Goal: Task Accomplishment & Management: Complete application form

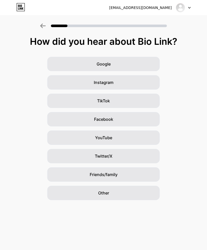
scroll to position [1, 0]
click at [143, 63] on div "Google" at bounding box center [103, 64] width 113 height 14
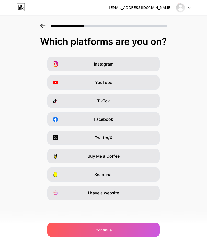
scroll to position [0, 0]
click at [123, 102] on div "TikTok" at bounding box center [103, 101] width 113 height 14
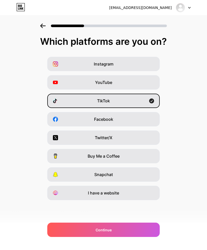
click at [137, 230] on div "Continue" at bounding box center [103, 230] width 113 height 14
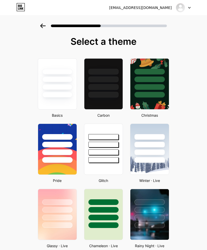
click at [154, 206] on div at bounding box center [150, 208] width 39 height 39
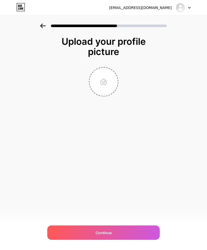
click at [135, 233] on div "Continue" at bounding box center [103, 233] width 113 height 14
click at [101, 75] on input "file" at bounding box center [104, 82] width 28 height 28
type input "C:\fakepath\IMG_6538.jpeg"
click at [135, 236] on div "Continue" at bounding box center [103, 233] width 113 height 14
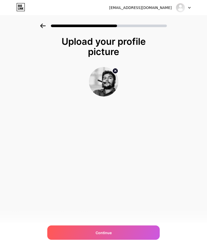
click at [136, 235] on div "Continue" at bounding box center [103, 233] width 113 height 14
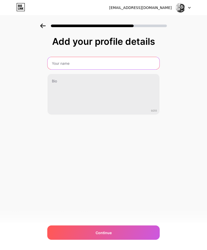
click at [95, 63] on input "text" at bounding box center [104, 63] width 112 height 12
type input "Memo"
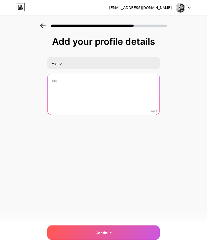
click at [108, 84] on textarea at bounding box center [104, 94] width 112 height 41
type textarea "Kurtay"
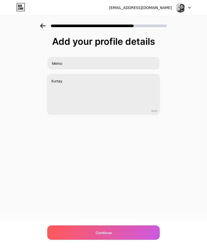
click at [162, 126] on div "Add your profile details [PERSON_NAME] 6/255 Continue Error" at bounding box center [103, 82] width 207 height 117
click at [144, 229] on div "Continue" at bounding box center [103, 233] width 113 height 14
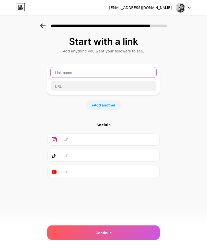
click at [136, 76] on input "text" at bounding box center [104, 72] width 106 height 10
click at [138, 73] on input "text" at bounding box center [104, 72] width 106 height 10
paste input "@D U J O 吃: [DOMAIN_NAME]/zanela"
click at [77, 72] on input "@D U J O 吃: [DOMAIN_NAME]/zanela" at bounding box center [104, 72] width 106 height 10
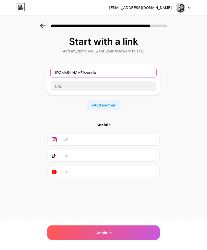
type input "[DOMAIN_NAME]/zanela"
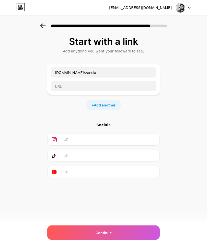
click at [18, 156] on div "Start with a link Add anything you want your followers to see. [DOMAIN_NAME]/za…" at bounding box center [103, 114] width 207 height 180
click at [128, 137] on input "text" at bounding box center [110, 140] width 93 height 12
click at [18, 155] on div "Start with a link Add anything you want your followers to see. [DOMAIN_NAME]/za…" at bounding box center [103, 114] width 207 height 180
click at [129, 229] on div "Continue" at bounding box center [103, 233] width 113 height 14
